Goal: Task Accomplishment & Management: Manage account settings

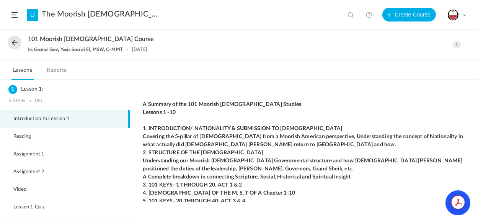
click at [34, 15] on link "U" at bounding box center [32, 14] width 11 height 11
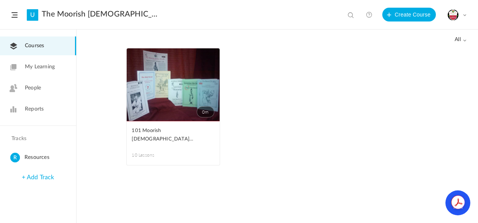
click at [34, 15] on link "U" at bounding box center [32, 14] width 11 height 11
click at [466, 14] on span at bounding box center [465, 15] width 4 height 4
click at [414, 29] on link "My Profile" at bounding box center [431, 34] width 72 height 14
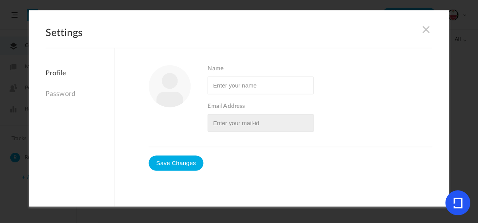
type input "Grand Gov, Yssis Saadi El, MSW, C-MMT"
type input "[EMAIL_ADDRESS][DOMAIN_NAME]"
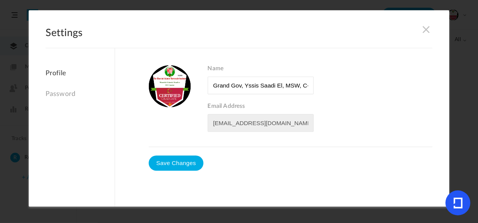
click at [427, 29] on span at bounding box center [427, 29] width 8 height 8
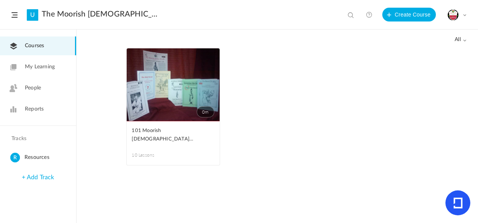
click at [43, 63] on span "My Learning" at bounding box center [40, 67] width 30 height 8
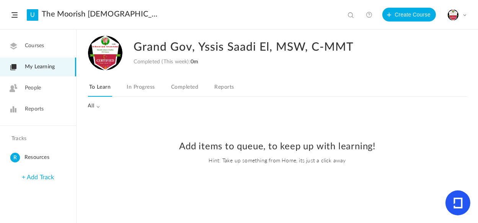
click at [15, 13] on span at bounding box center [14, 14] width 6 height 5
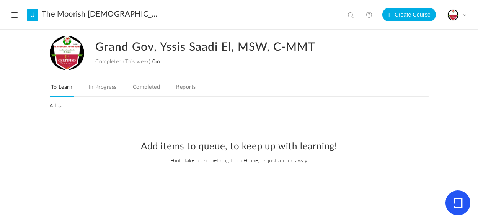
click at [15, 14] on span at bounding box center [14, 14] width 6 height 5
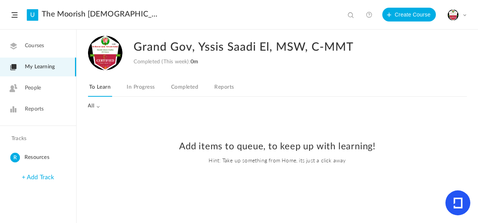
click at [33, 159] on span "Resources" at bounding box center [49, 157] width 49 height 10
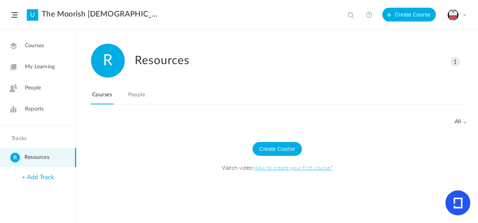
click at [464, 122] on span at bounding box center [466, 122] width 4 height 4
drag, startPoint x: 198, startPoint y: 126, endPoint x: 189, endPoint y: 115, distance: 14.8
click at [198, 126] on div "Create Course Watch video: How to create your first course?" at bounding box center [277, 159] width 387 height 67
click at [142, 94] on link "People" at bounding box center [137, 97] width 20 height 15
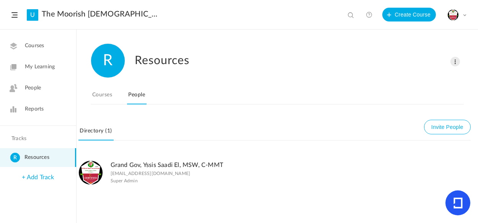
click at [37, 160] on span "Resources" at bounding box center [49, 157] width 49 height 10
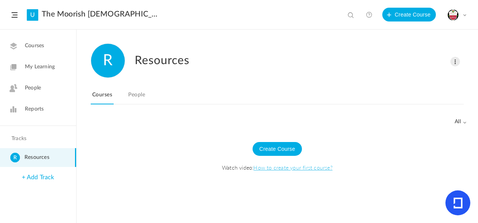
click at [39, 176] on link "+ Add Track" at bounding box center [38, 177] width 32 height 6
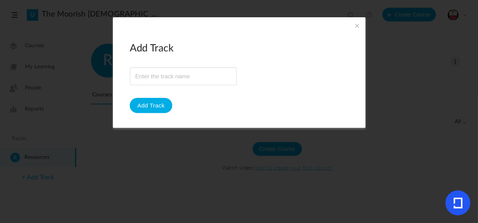
click at [357, 25] on span at bounding box center [357, 25] width 8 height 8
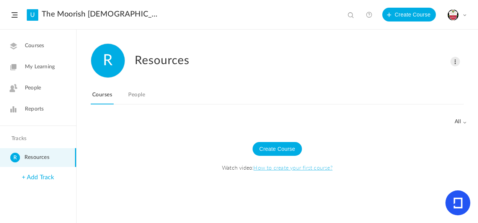
click at [135, 96] on link "People" at bounding box center [137, 97] width 20 height 15
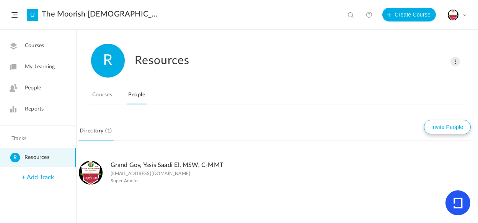
click at [443, 128] on button "Invite People" at bounding box center [447, 127] width 47 height 15
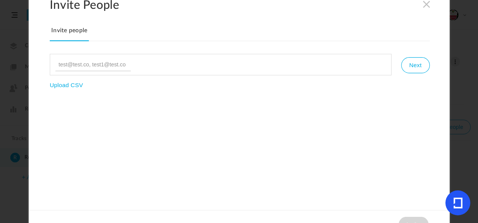
click at [424, 5] on span at bounding box center [427, 4] width 8 height 8
